Goal: Complete application form: Complete application form

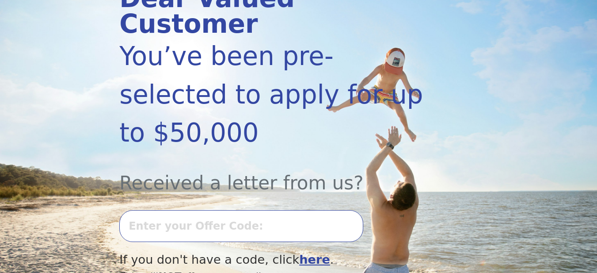
scroll to position [142, 0]
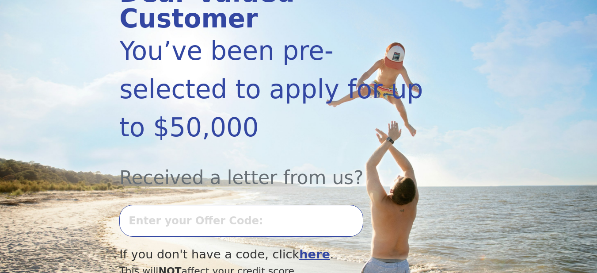
click at [166, 205] on input "text" at bounding box center [241, 221] width 244 height 32
type input "0806K-561634"
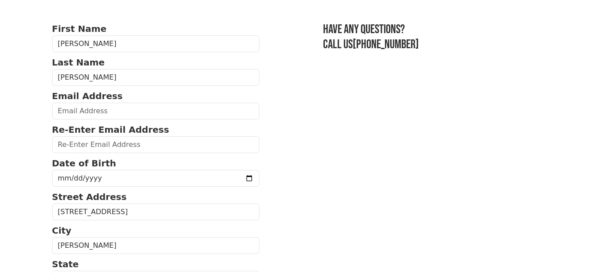
scroll to position [67, 0]
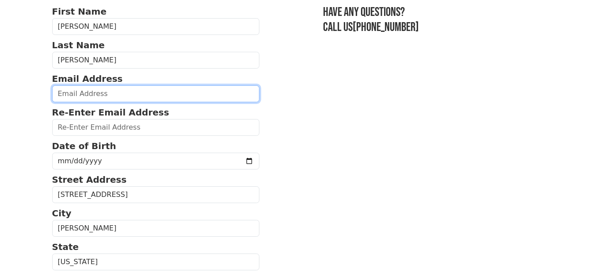
click at [60, 92] on input "email" at bounding box center [156, 93] width 208 height 17
type input "rtimms36@gmail.com"
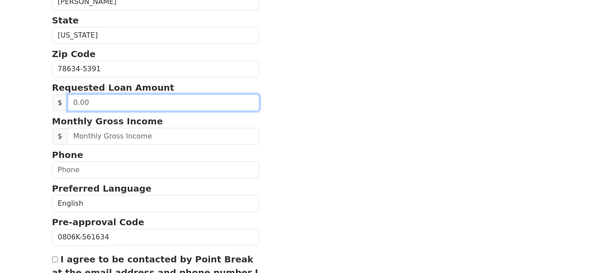
click at [92, 103] on input "text" at bounding box center [164, 102] width 192 height 17
type input "40,000.00"
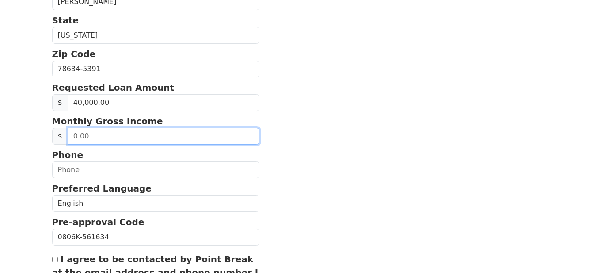
click at [76, 136] on input "text" at bounding box center [164, 136] width 192 height 17
type input "9,000.00"
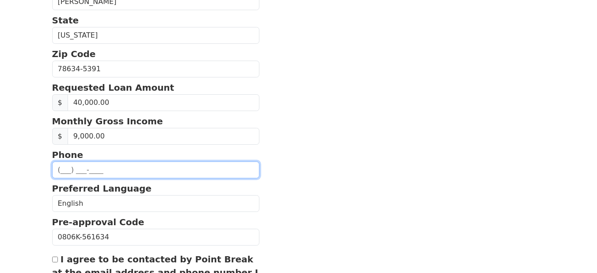
click at [59, 164] on input "text" at bounding box center [156, 169] width 208 height 17
type input "(254) 216-4157"
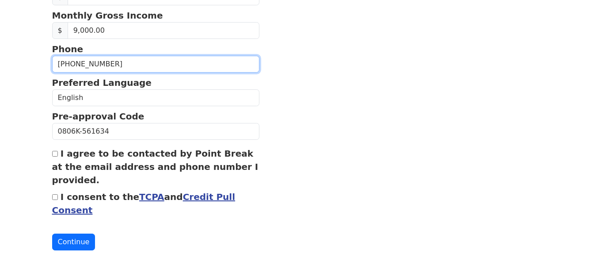
scroll to position [403, 0]
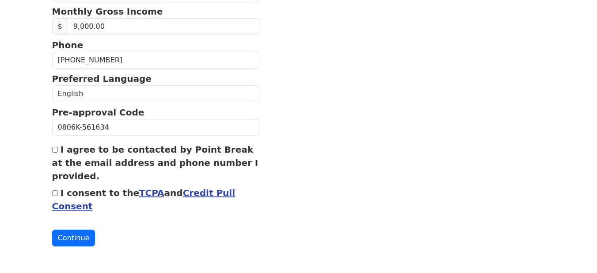
click at [54, 149] on input "I agree to be contacted by Point Break at the email address and phone number I …" at bounding box center [55, 150] width 6 height 6
checkbox input "true"
click at [54, 191] on input "I consent to the TCPA and Credit Pull Consent" at bounding box center [55, 193] width 6 height 6
checkbox input "true"
click at [72, 238] on button "Continue" at bounding box center [73, 237] width 43 height 17
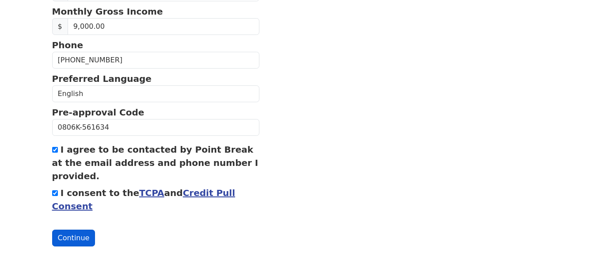
scroll to position [416, 0]
click at [72, 238] on button "Continue" at bounding box center [73, 237] width 43 height 17
click at [65, 238] on button "Continue" at bounding box center [73, 237] width 43 height 17
click at [73, 237] on button "Continue" at bounding box center [73, 237] width 43 height 17
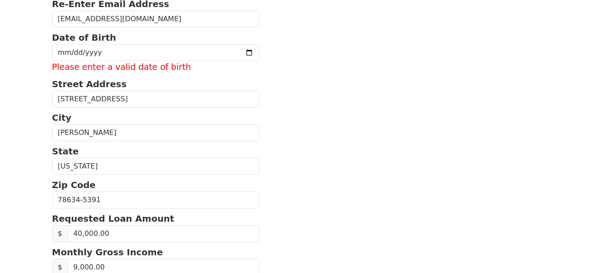
scroll to position [153, 0]
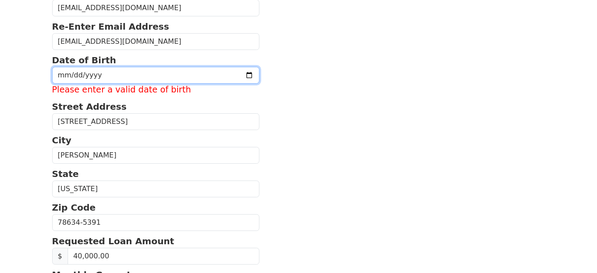
click at [57, 78] on input "date" at bounding box center [156, 75] width 208 height 17
type input "1968-12-24"
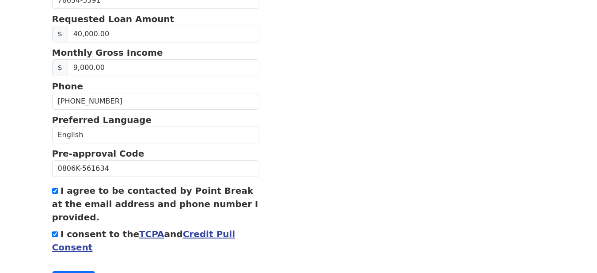
scroll to position [403, 0]
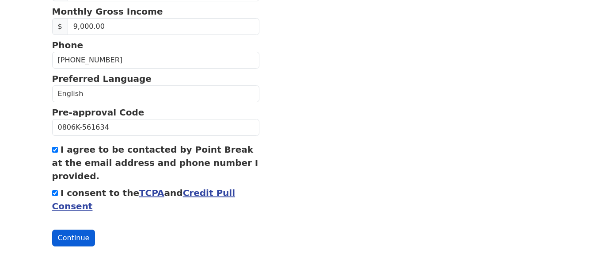
click at [66, 239] on button "Continue" at bounding box center [73, 237] width 43 height 17
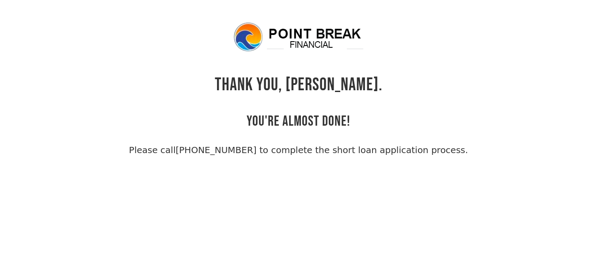
drag, startPoint x: 522, startPoint y: 116, endPoint x: 535, endPoint y: 116, distance: 13.3
click at [535, 116] on div "THANK YOU, [PERSON_NAME]. YOU'RE ALMOST DONE! Please call [PHONE_NUMBER] to com…" at bounding box center [298, 88] width 493 height 135
